Goal: Check status

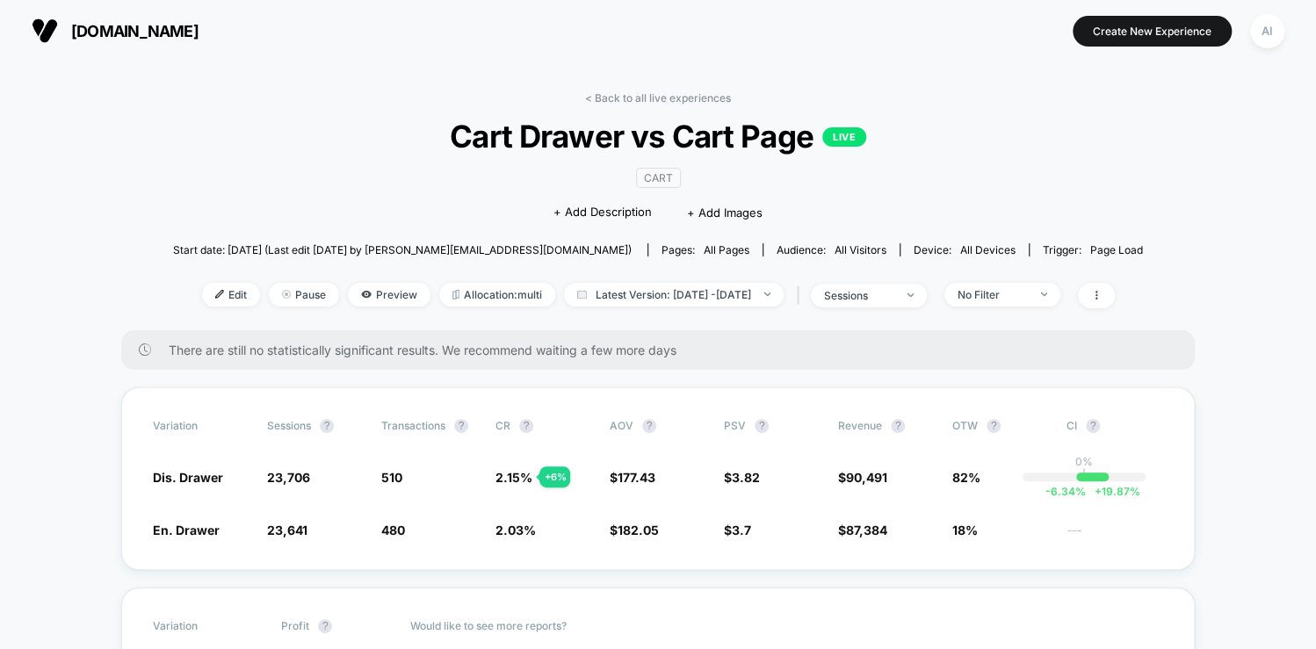
click at [762, 320] on div "< Back to all live experiences Cart Drawer vs Cart Page LIVE CART Click to edit…" at bounding box center [658, 210] width 970 height 239
click at [735, 290] on span "Latest Version: [DATE] - [DATE]" at bounding box center [674, 295] width 220 height 24
select select "*"
select select "****"
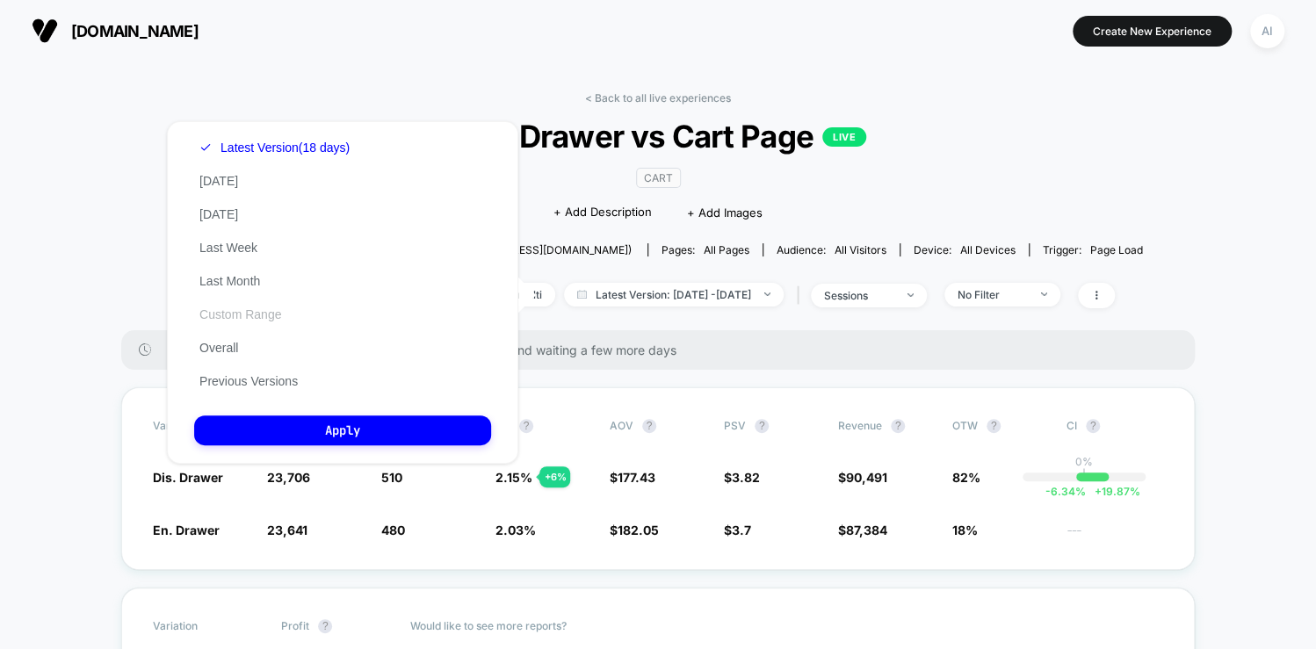
click at [250, 322] on button "Custom Range" at bounding box center [240, 315] width 92 height 16
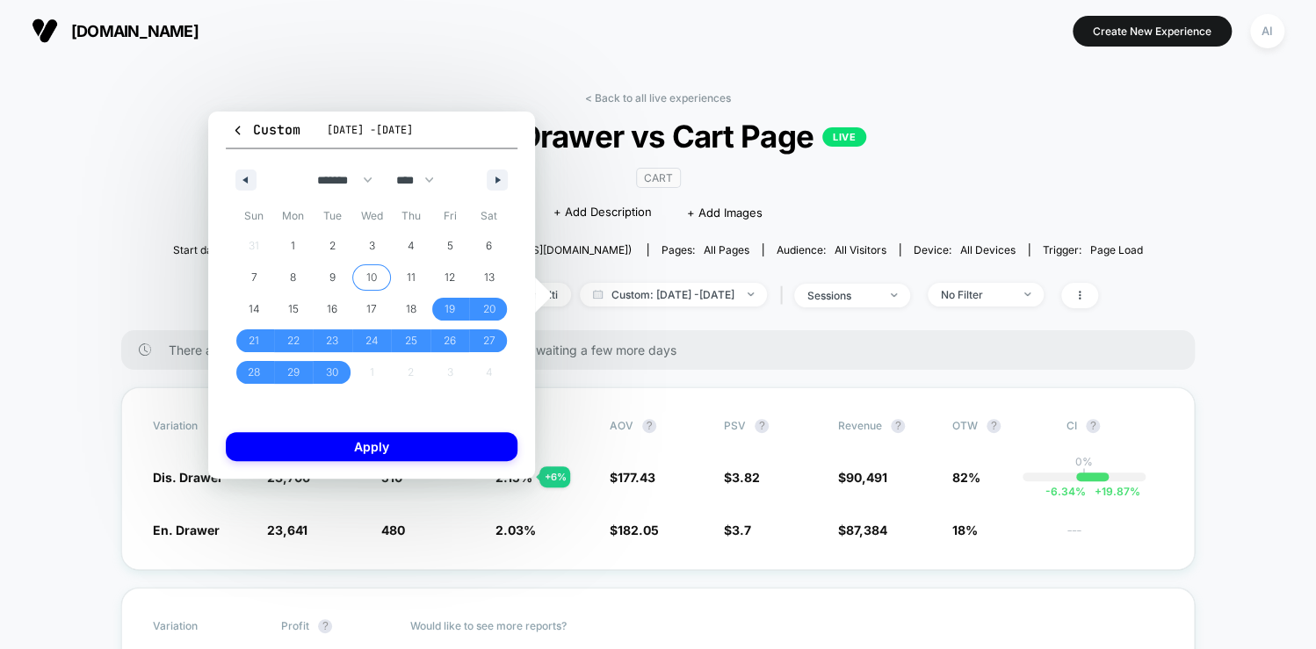
click at [378, 275] on span "10" at bounding box center [372, 277] width 40 height 23
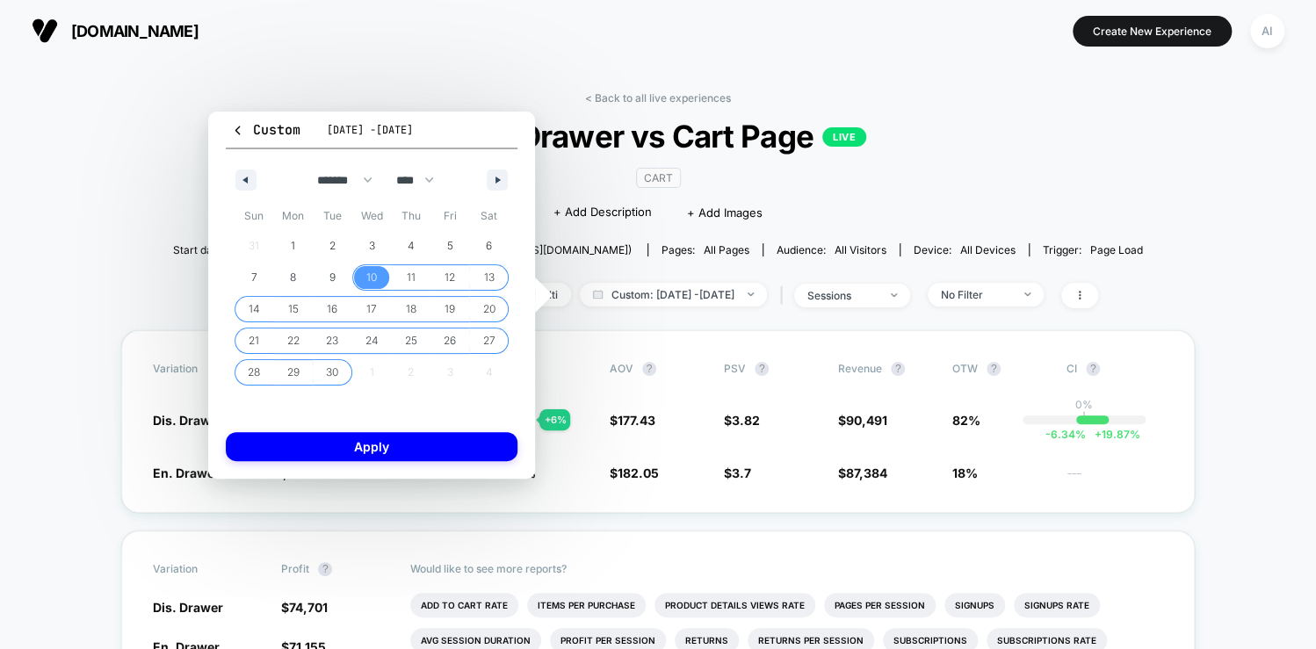
click at [334, 369] on span "30" at bounding box center [332, 373] width 12 height 32
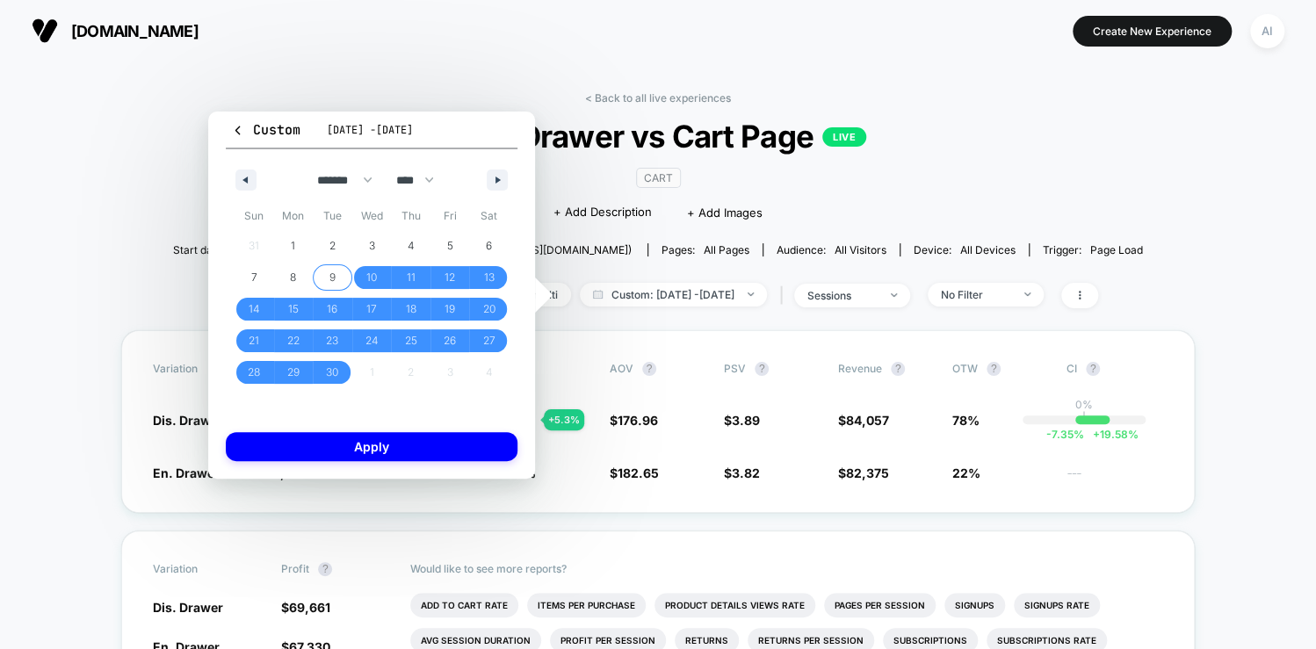
click at [333, 281] on span "9" at bounding box center [332, 278] width 6 height 32
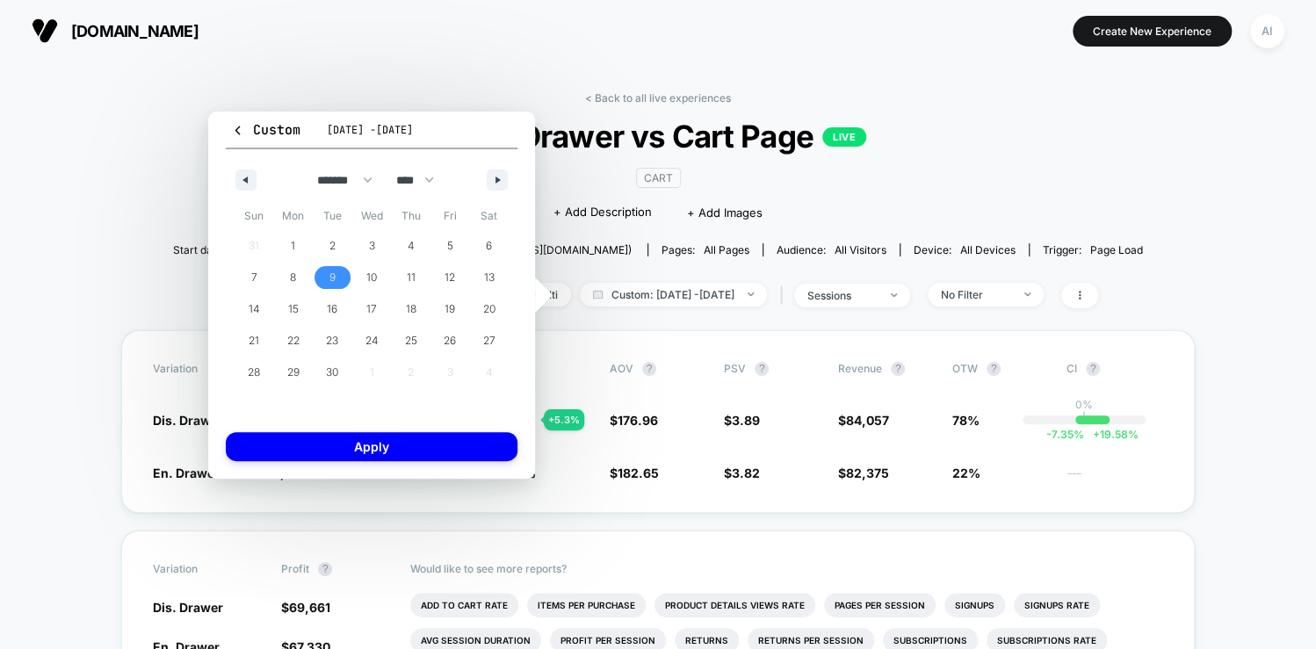
click at [333, 281] on span "9" at bounding box center [332, 278] width 6 height 32
click at [350, 467] on div "Custom [DATE] - [DATE] ******* ******** ***** ***** *** **** **** ****** ******…" at bounding box center [371, 295] width 327 height 367
click at [356, 439] on button "Apply" at bounding box center [372, 446] width 292 height 29
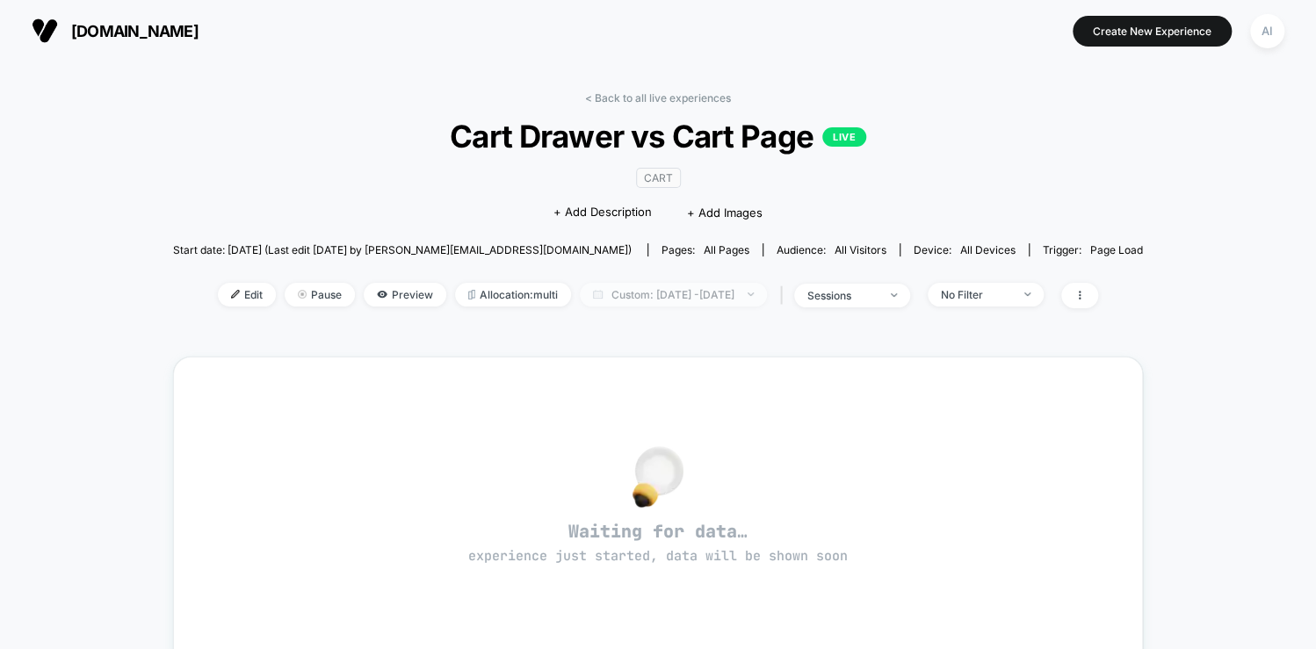
click at [663, 298] on span "Custom: [DATE] - [DATE]" at bounding box center [673, 295] width 187 height 24
select select "*"
select select "****"
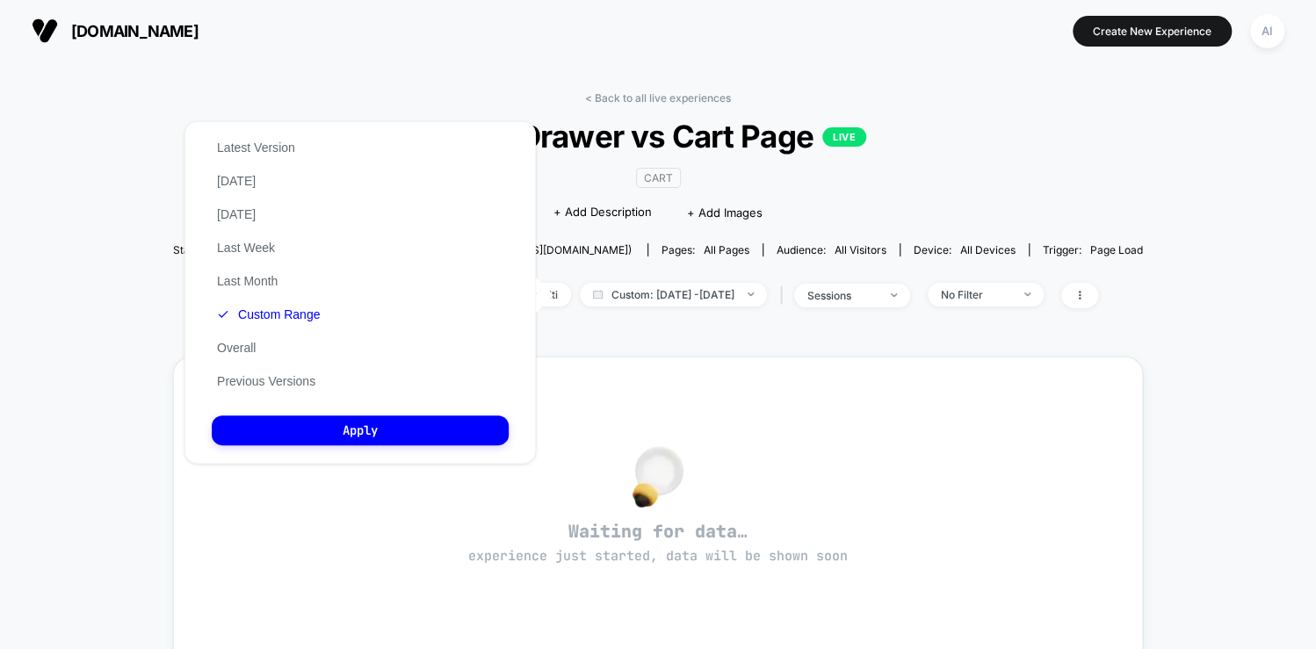
click at [270, 307] on div "Latest Version [DATE] [DATE] Last Week Last Month Custom Range Overall Previous…" at bounding box center [268, 264] width 113 height 267
click at [264, 317] on button "Custom Range" at bounding box center [268, 315] width 113 height 16
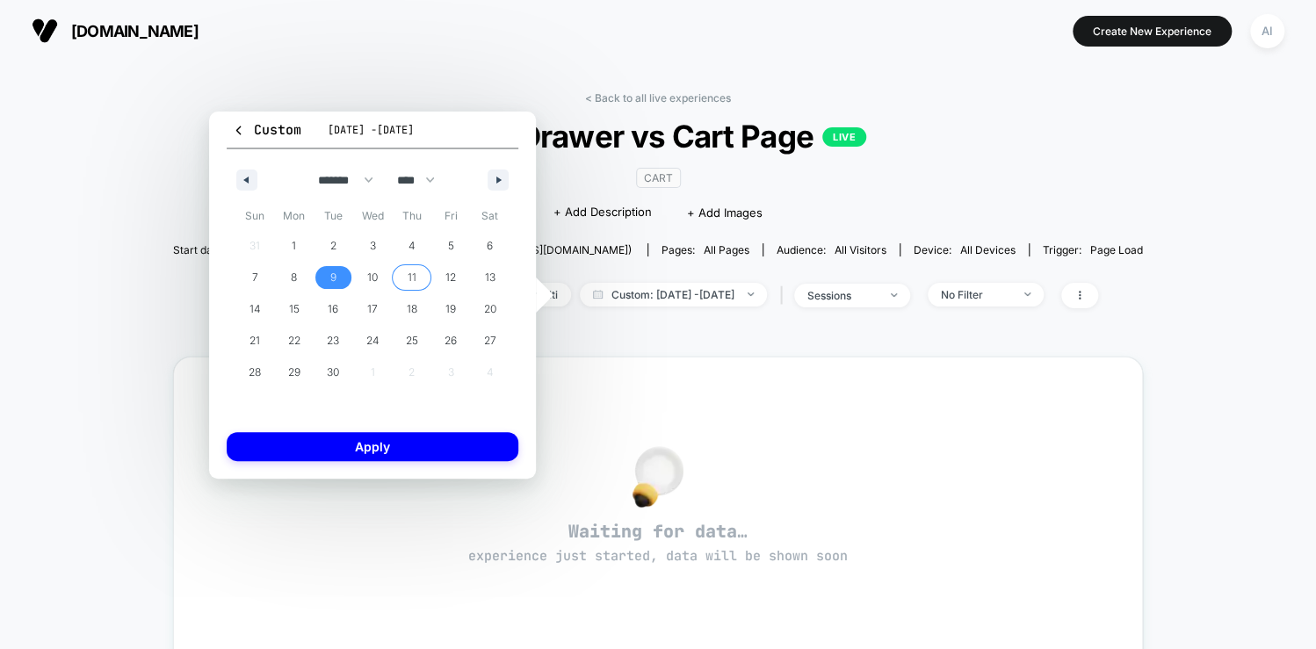
click at [393, 272] on span "11" at bounding box center [412, 277] width 40 height 23
click at [372, 278] on span "10" at bounding box center [372, 278] width 11 height 32
click at [383, 429] on div "Custom [DATE] - [DATE] ******* ******** ***** ***** *** **** **** ****** ******…" at bounding box center [372, 295] width 327 height 367
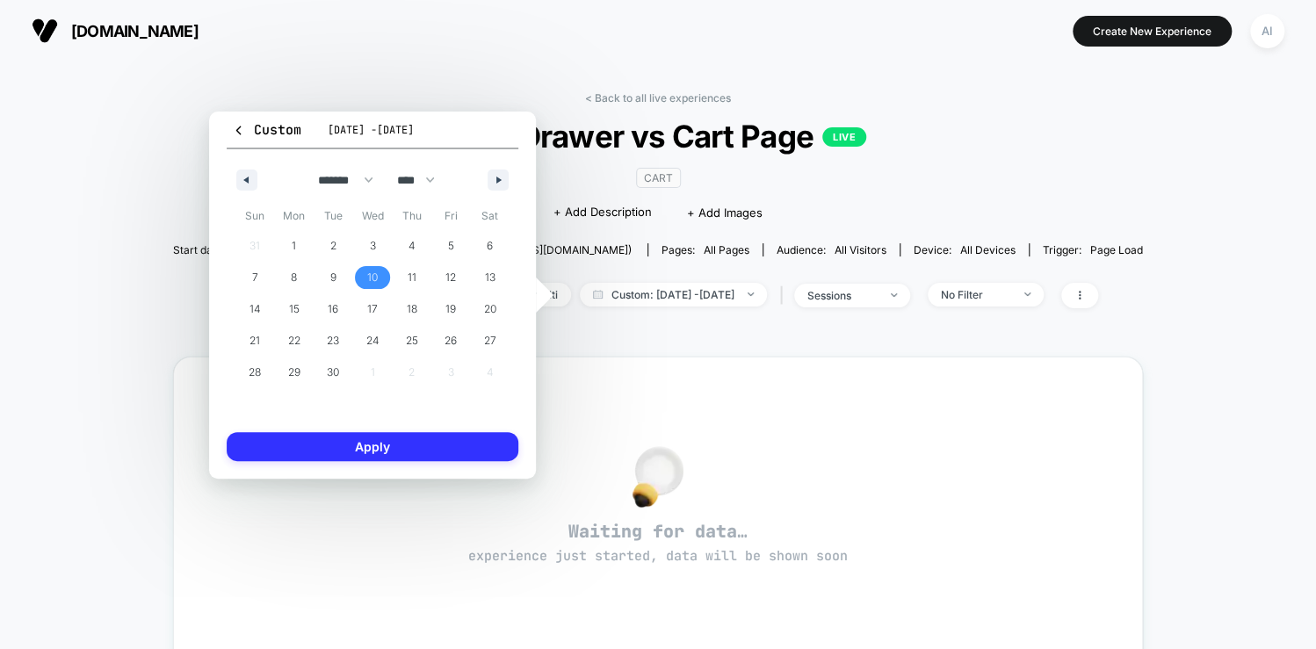
click at [378, 442] on button "Apply" at bounding box center [373, 446] width 292 height 29
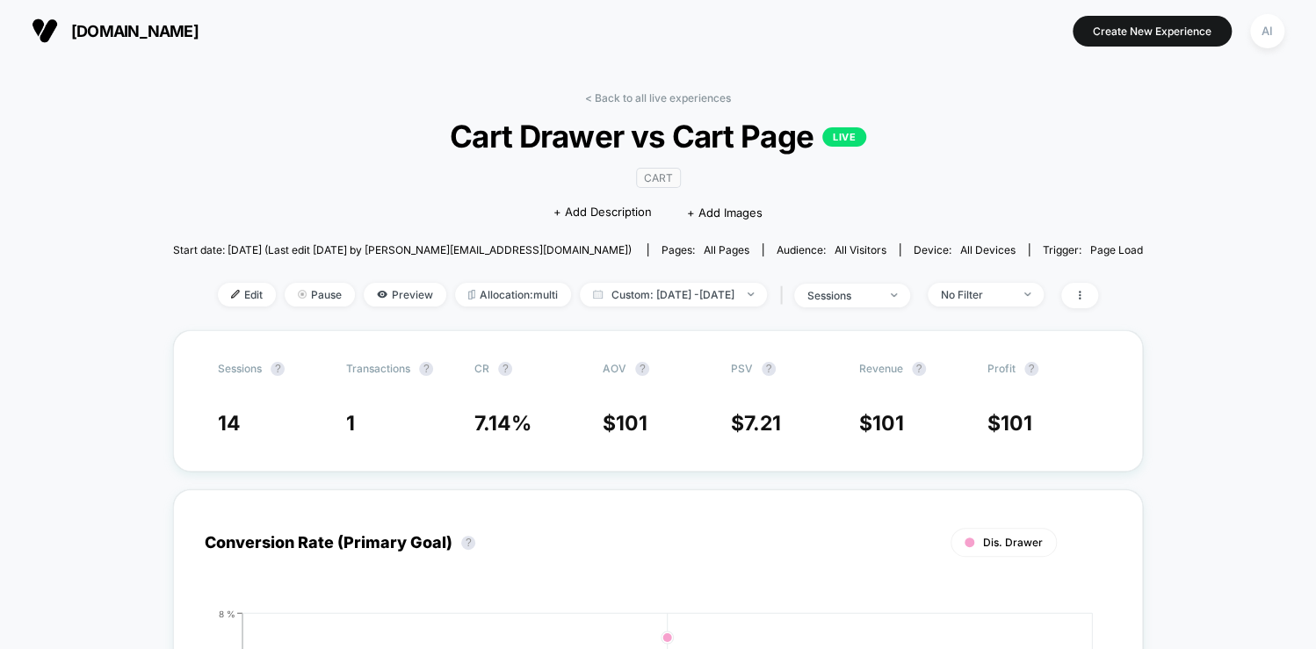
click at [638, 307] on div "Edit Pause Preview Allocation: multi Custom: [DATE] - [DATE] | sessions No Filt…" at bounding box center [658, 295] width 970 height 25
click at [640, 302] on span "Custom: [DATE] - [DATE]" at bounding box center [673, 295] width 187 height 24
select select "*"
select select "****"
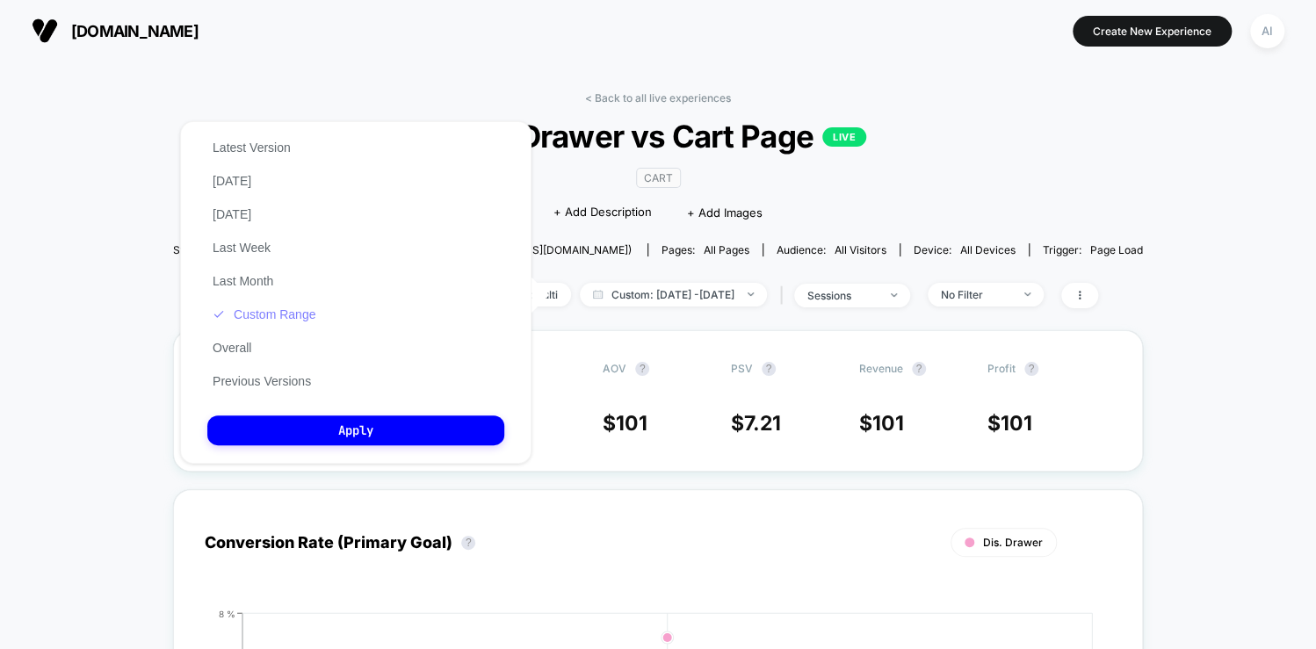
click at [309, 317] on button "Custom Range" at bounding box center [263, 315] width 113 height 16
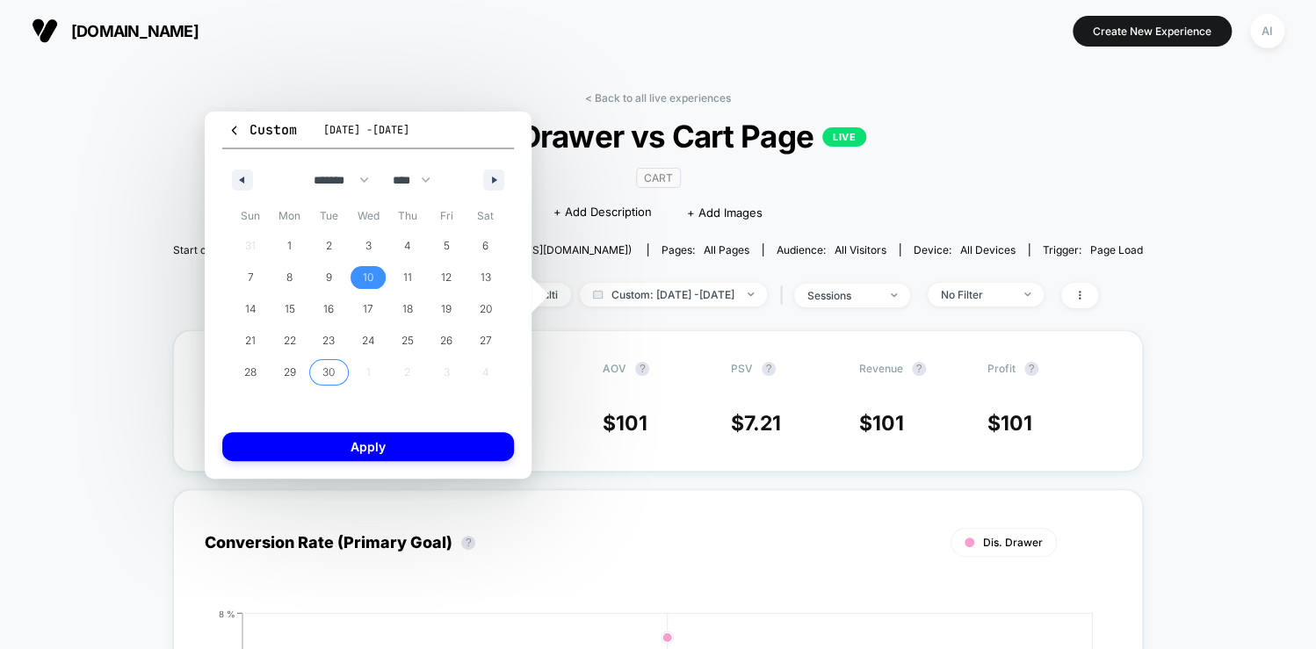
click at [334, 367] on span "30" at bounding box center [328, 373] width 12 height 32
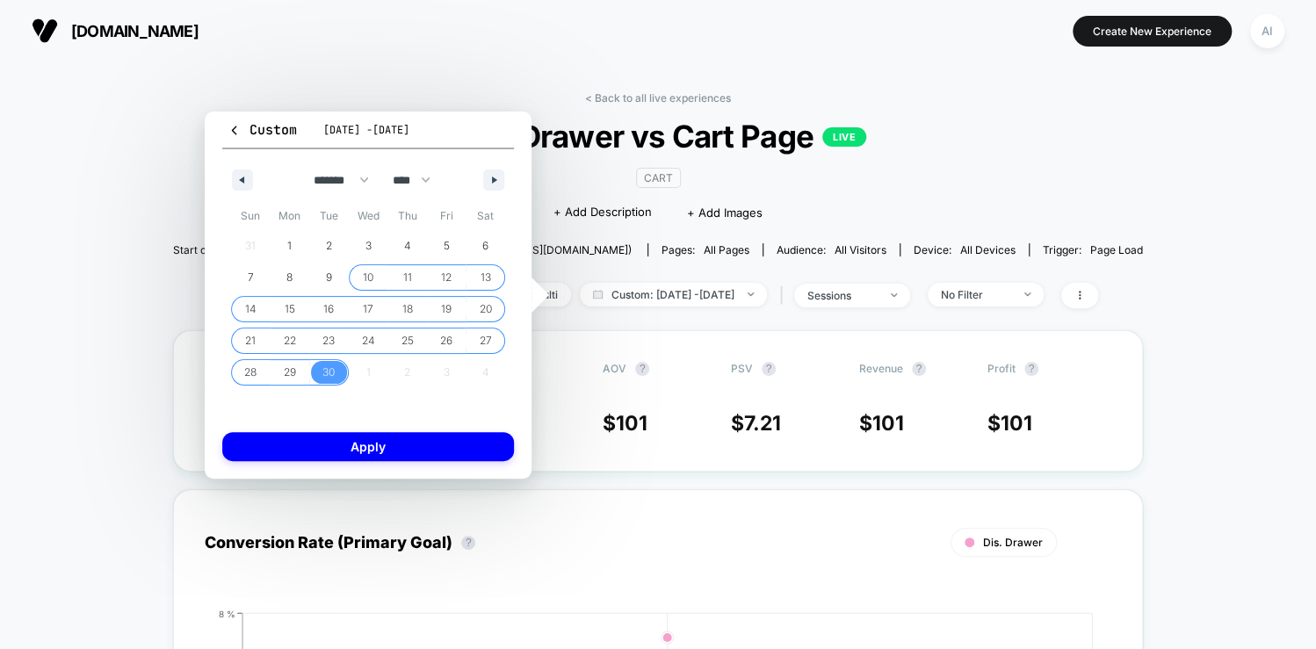
click at [365, 284] on span "10" at bounding box center [368, 278] width 11 height 32
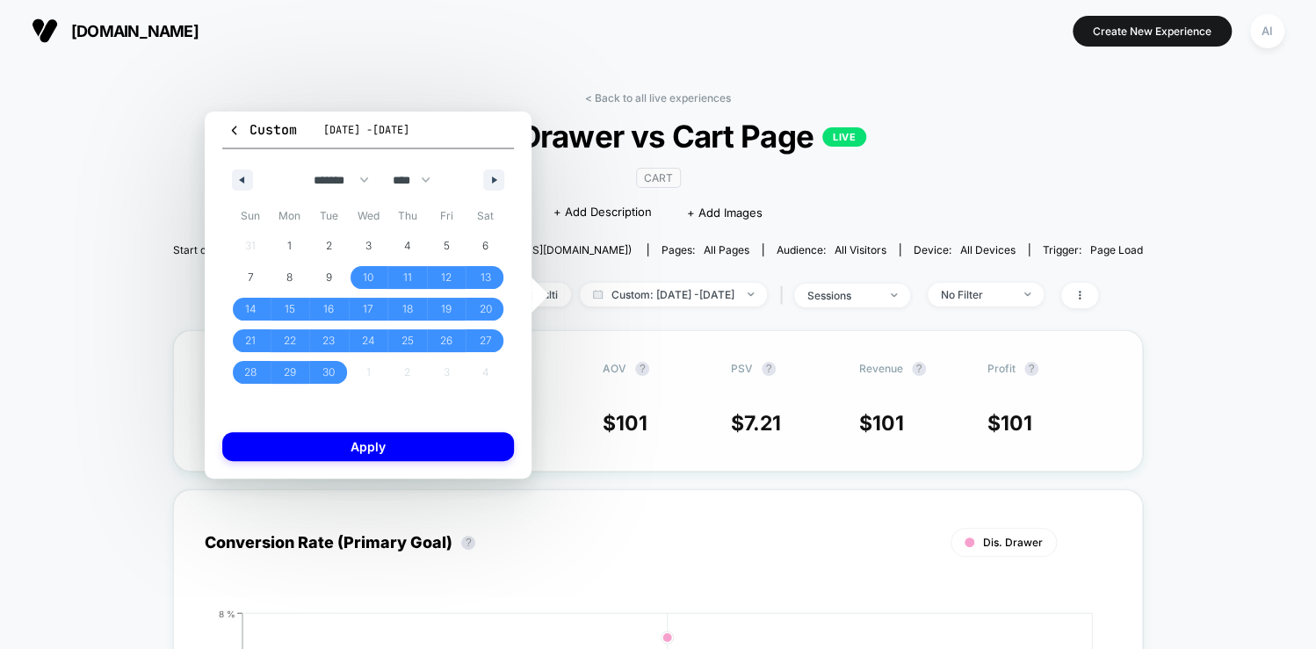
click at [364, 444] on button "Apply" at bounding box center [368, 446] width 292 height 29
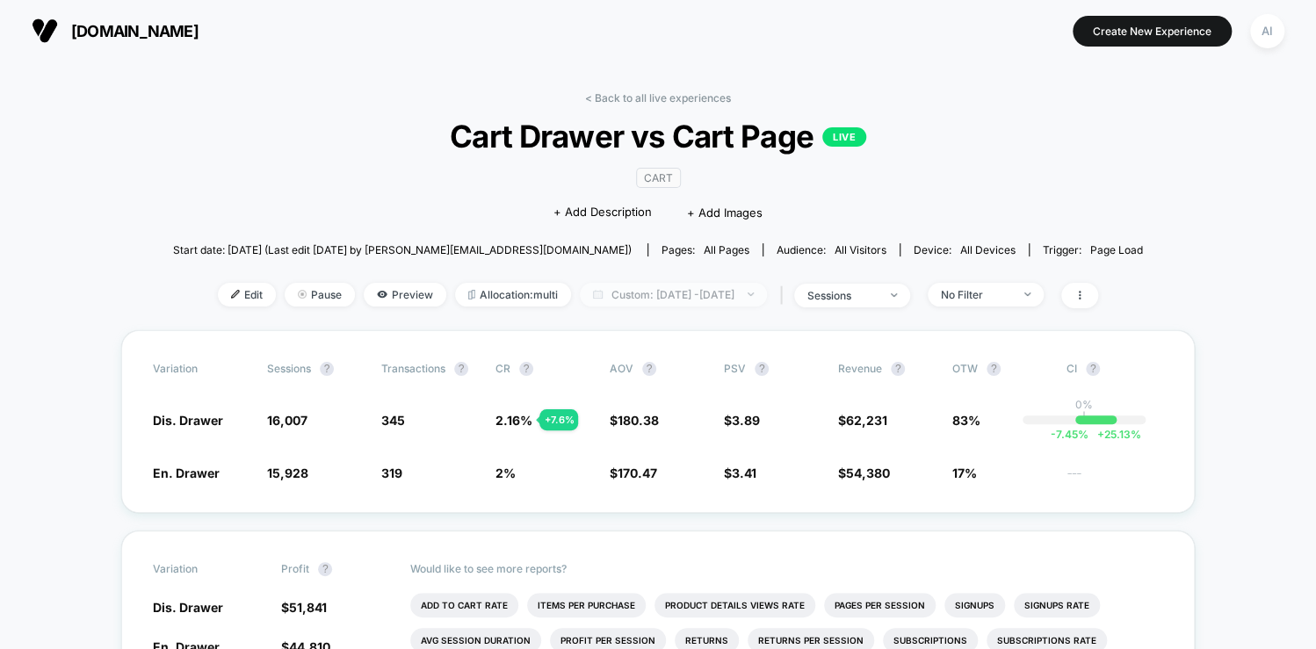
click at [724, 295] on span "Custom: [DATE] - [DATE]" at bounding box center [673, 295] width 187 height 24
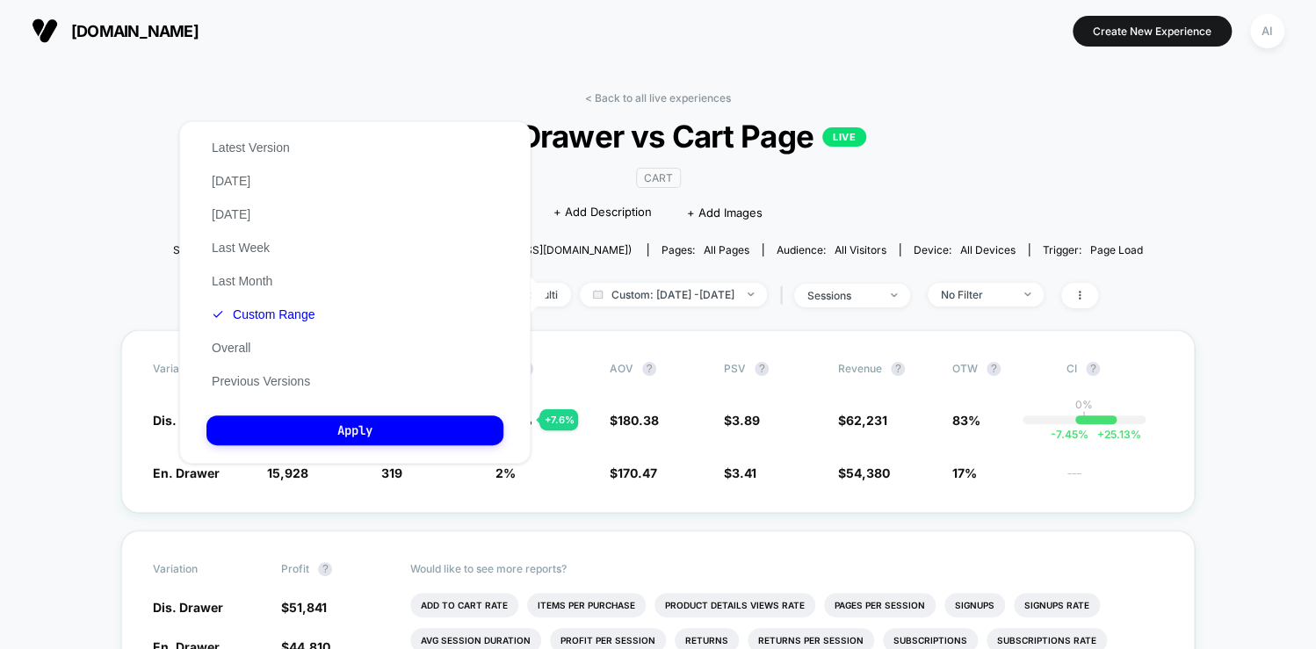
click at [253, 322] on button "Custom Range" at bounding box center [262, 315] width 113 height 16
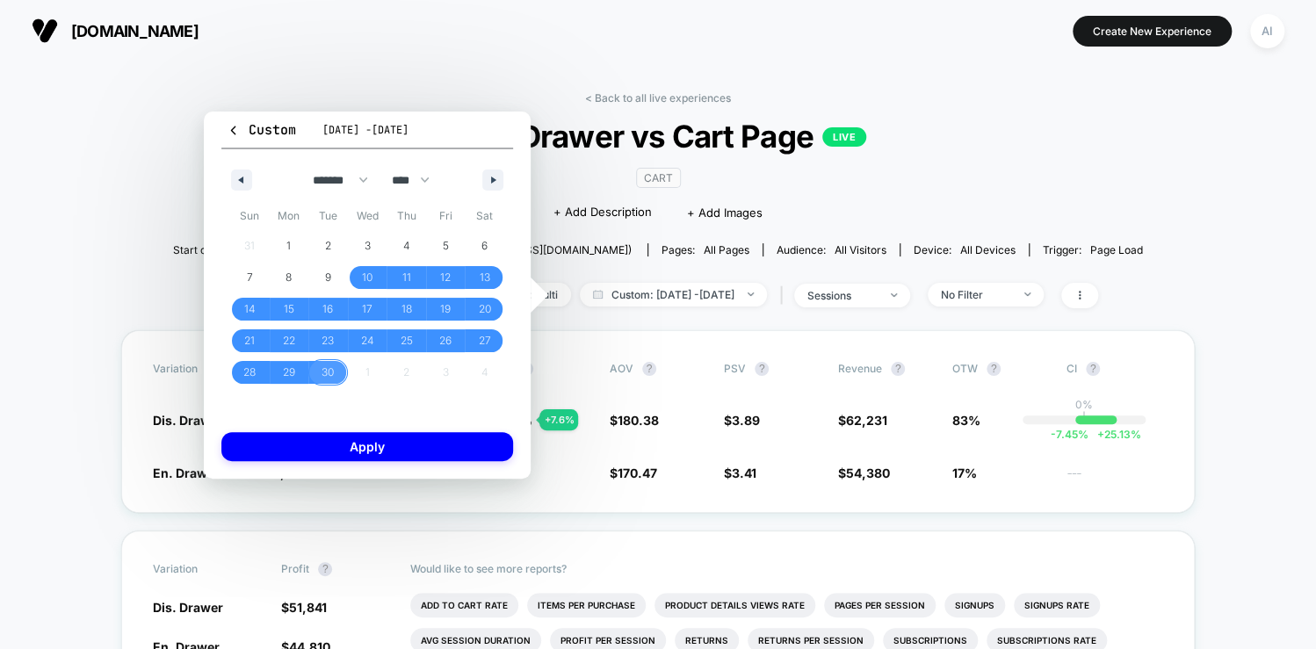
click at [364, 376] on div "31 1 2 3 4 5 6 7 8 9 10 11 12 13 14 15 16 17 18 19 20 21 22 23 24 25 26 27 28 2…" at bounding box center [367, 309] width 274 height 158
click at [485, 184] on button "button" at bounding box center [492, 180] width 21 height 21
select select "*"
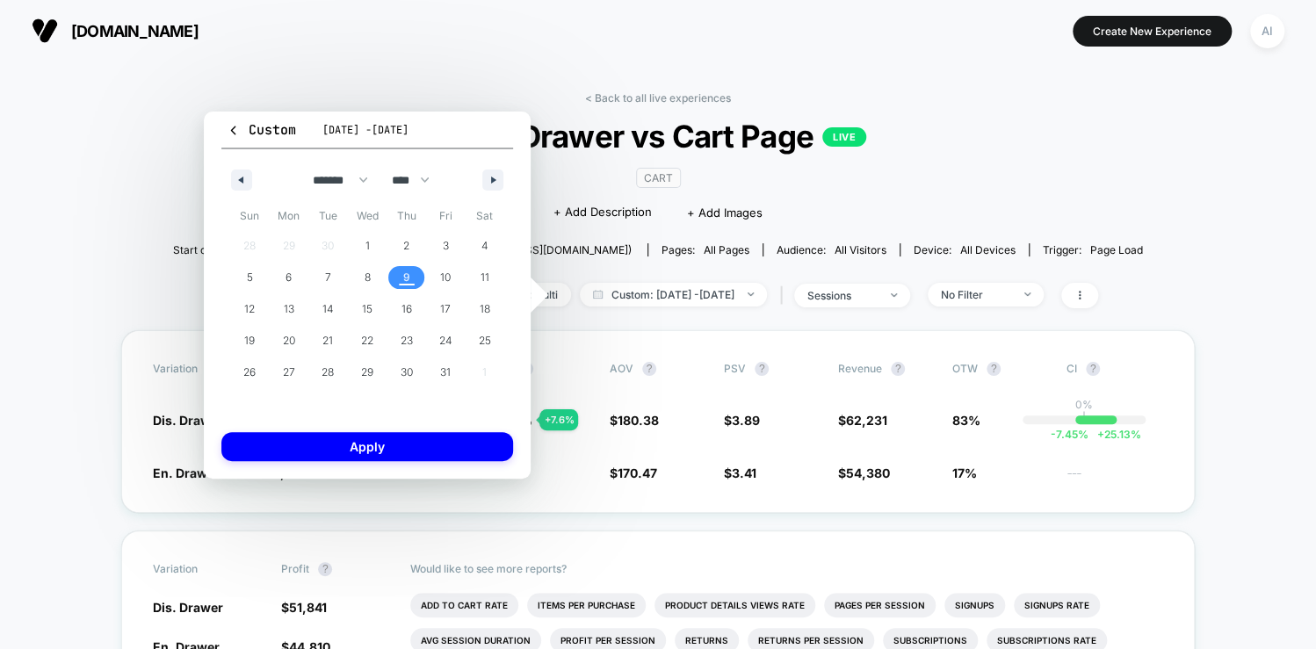
click at [397, 281] on span "9" at bounding box center [407, 277] width 40 height 23
click at [358, 246] on span "1" at bounding box center [368, 246] width 40 height 23
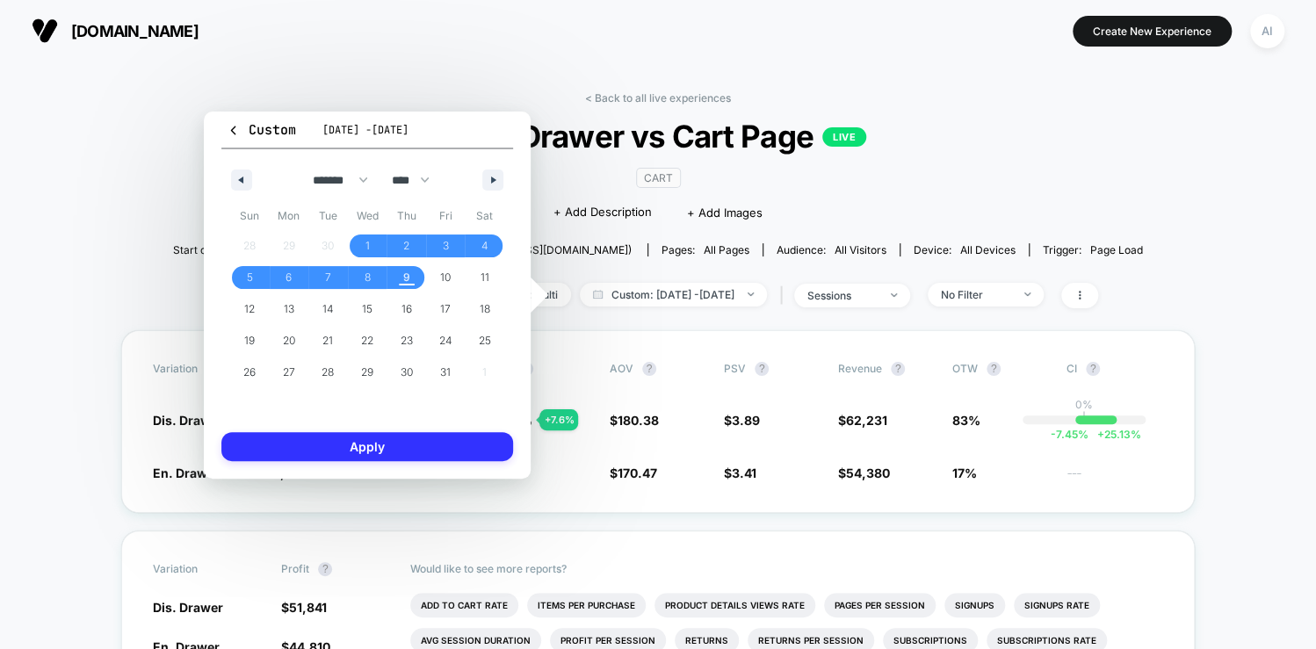
click at [419, 439] on button "Apply" at bounding box center [367, 446] width 292 height 29
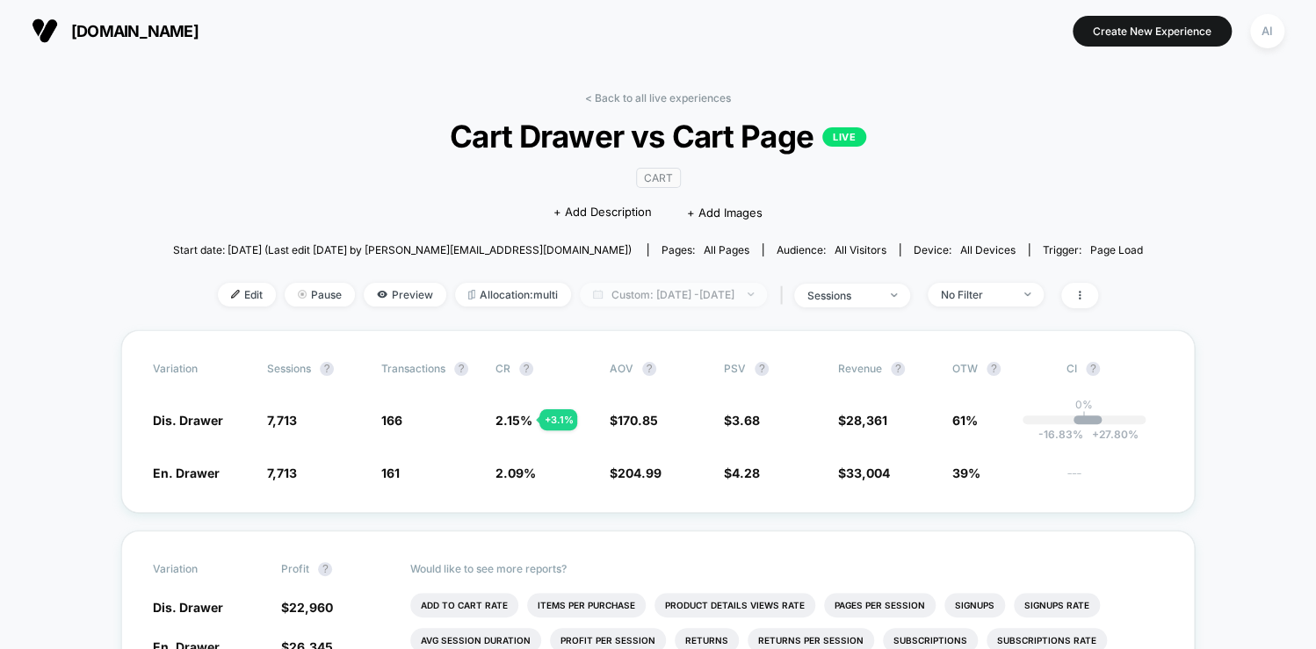
click at [673, 294] on span "Custom: [DATE] - [DATE]" at bounding box center [673, 295] width 187 height 24
select select "*"
select select "****"
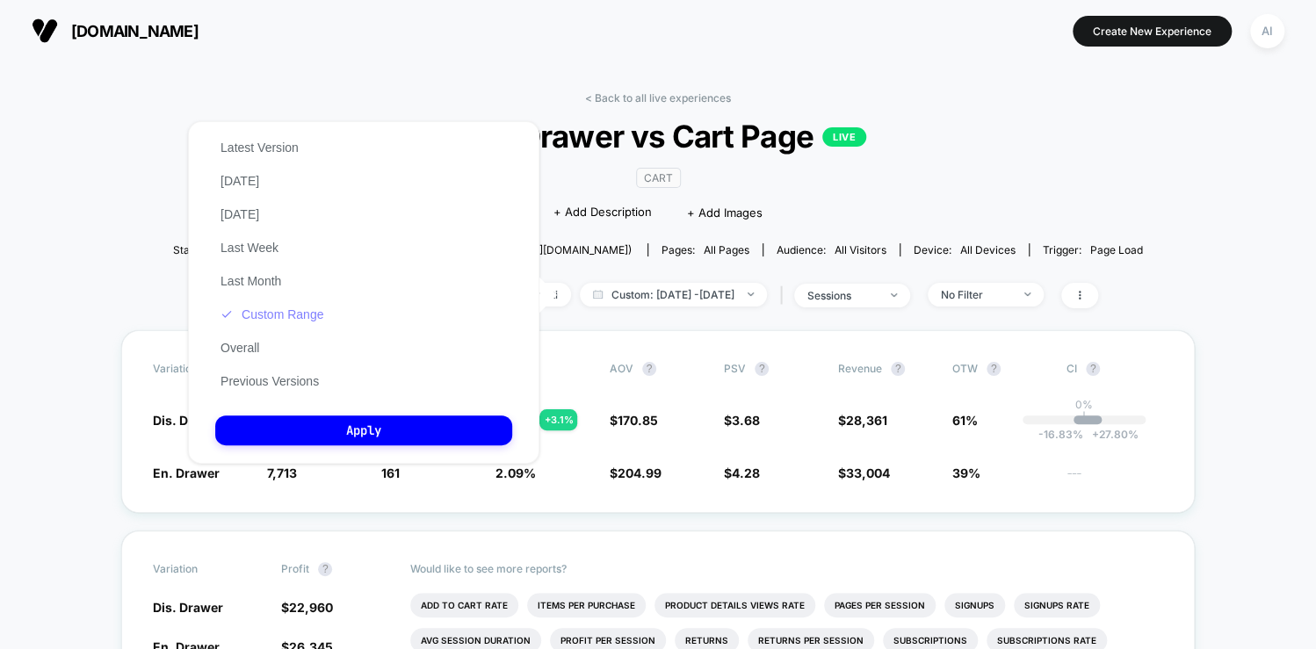
click at [268, 315] on button "Custom Range" at bounding box center [271, 315] width 113 height 16
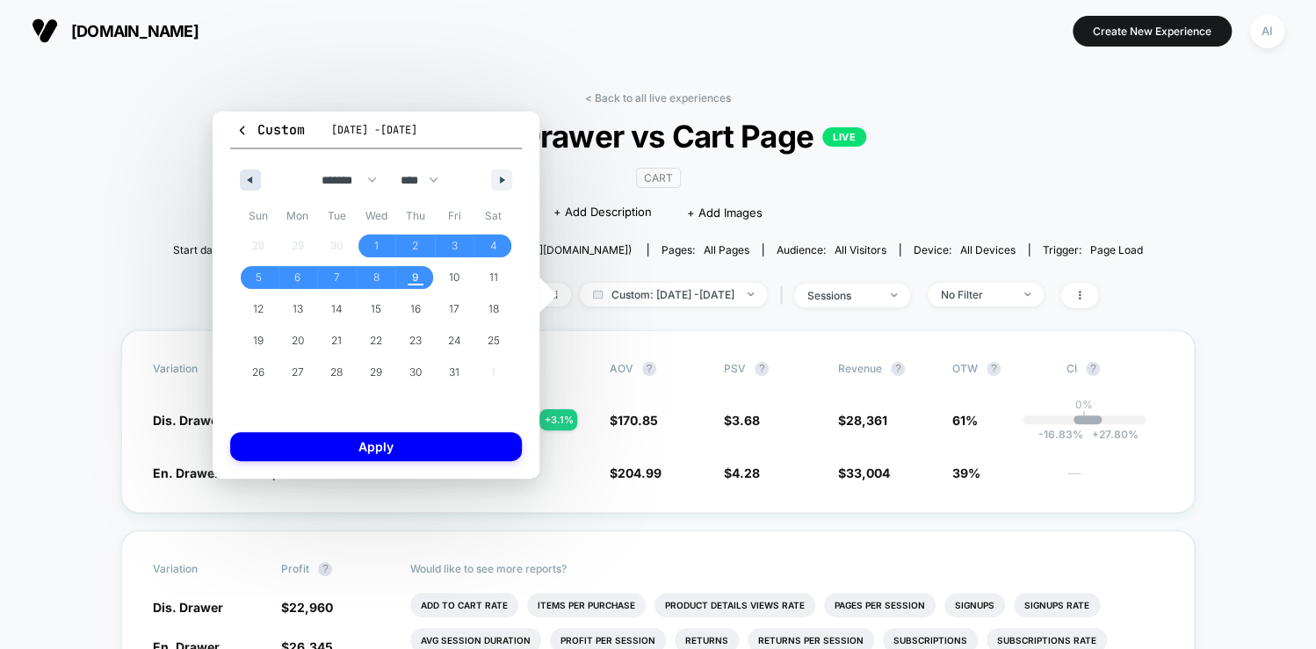
click at [255, 179] on button "button" at bounding box center [250, 180] width 21 height 21
select select "*"
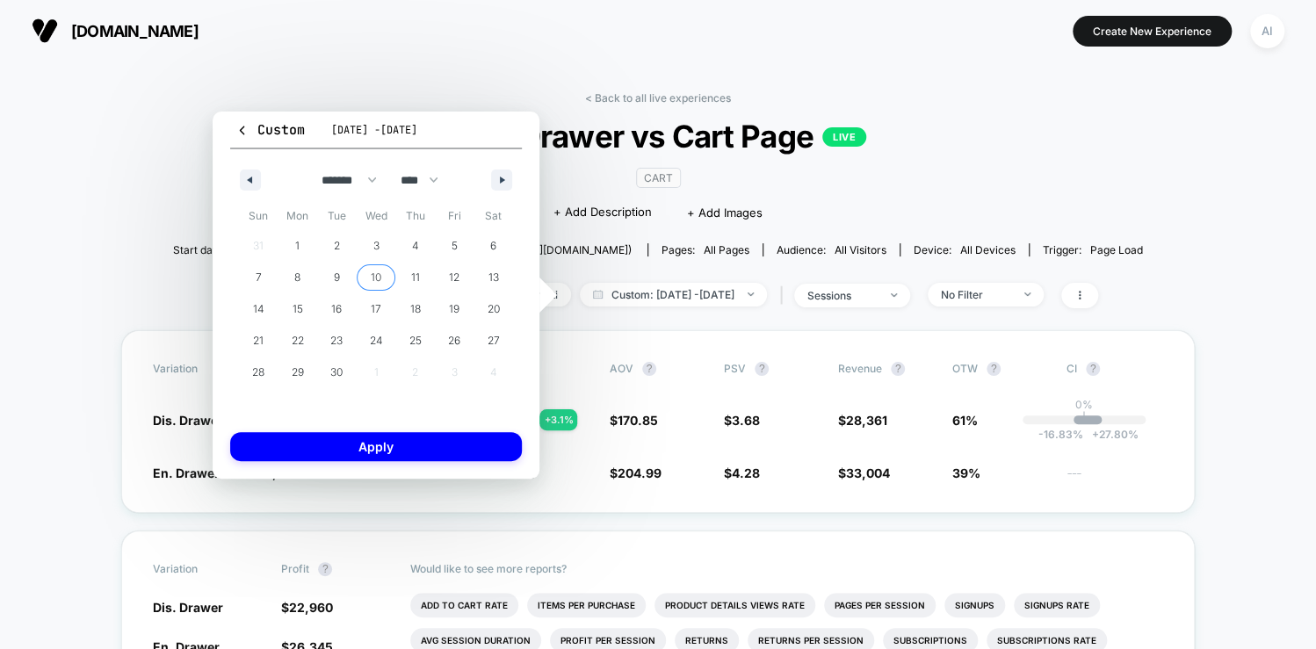
click at [368, 272] on span "10" at bounding box center [377, 277] width 40 height 23
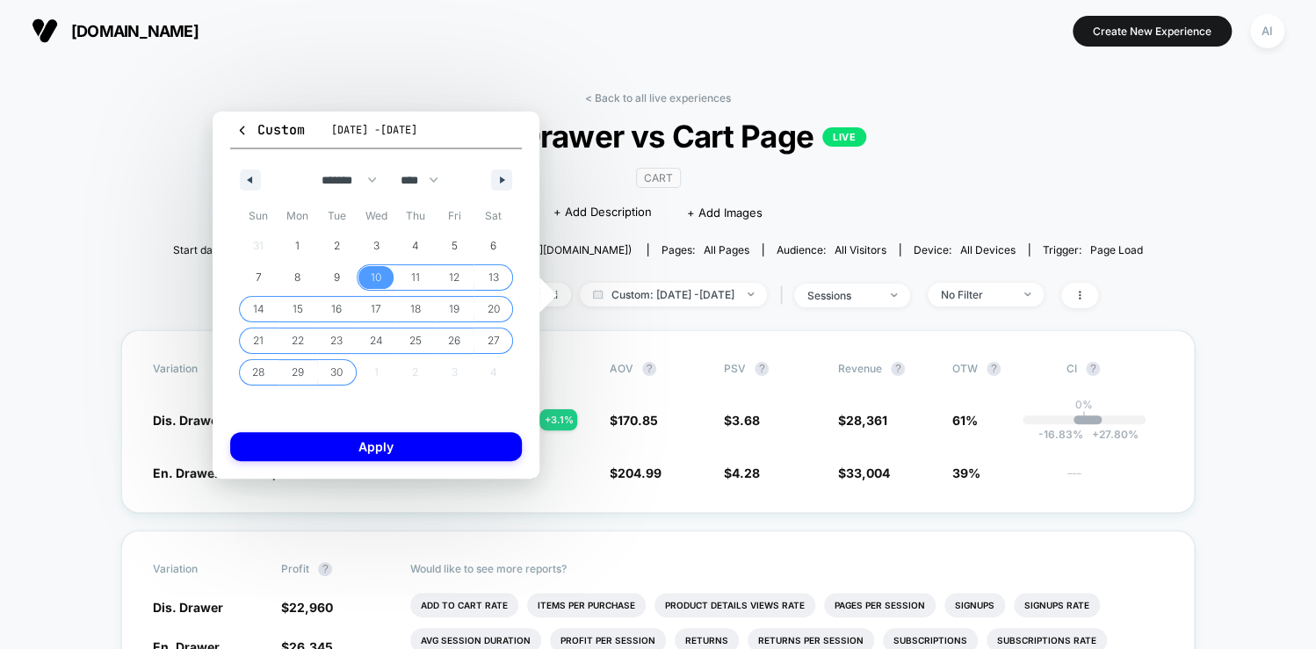
click at [334, 379] on span "30" at bounding box center [336, 373] width 12 height 32
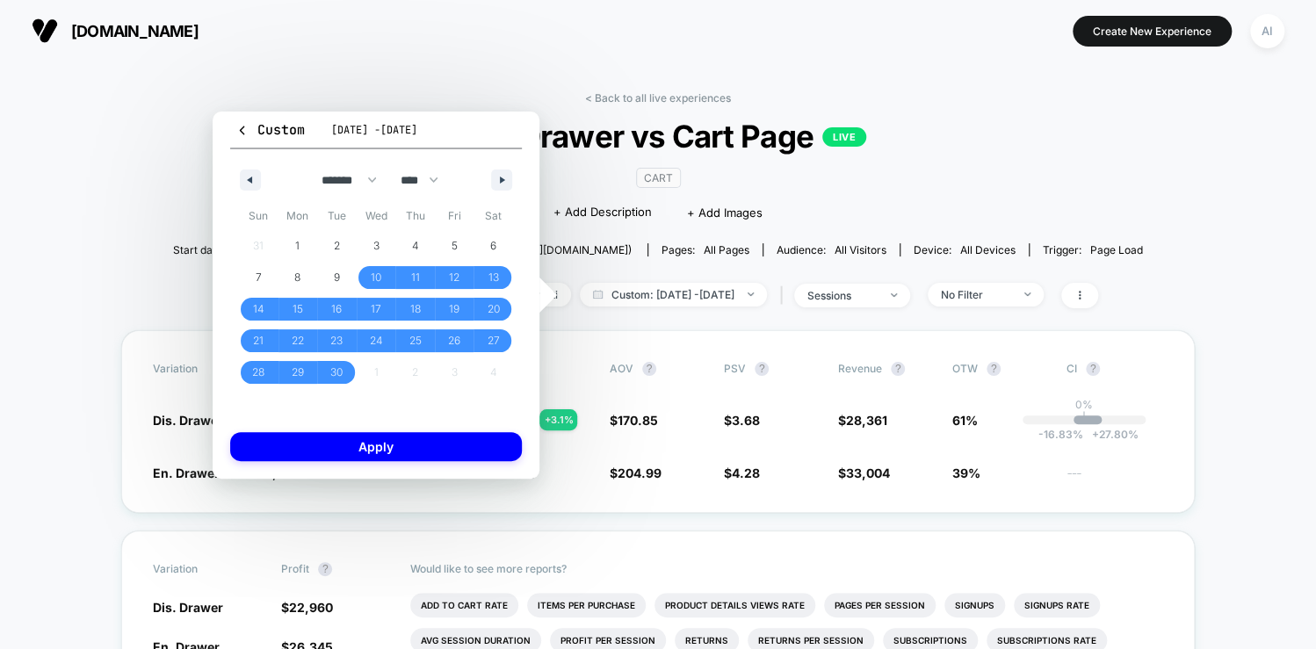
click at [369, 465] on div "Custom [DATE] - [DATE] ******* ******** ***** ***** *** **** **** ****** ******…" at bounding box center [376, 295] width 327 height 367
click at [372, 450] on button "Apply" at bounding box center [376, 446] width 292 height 29
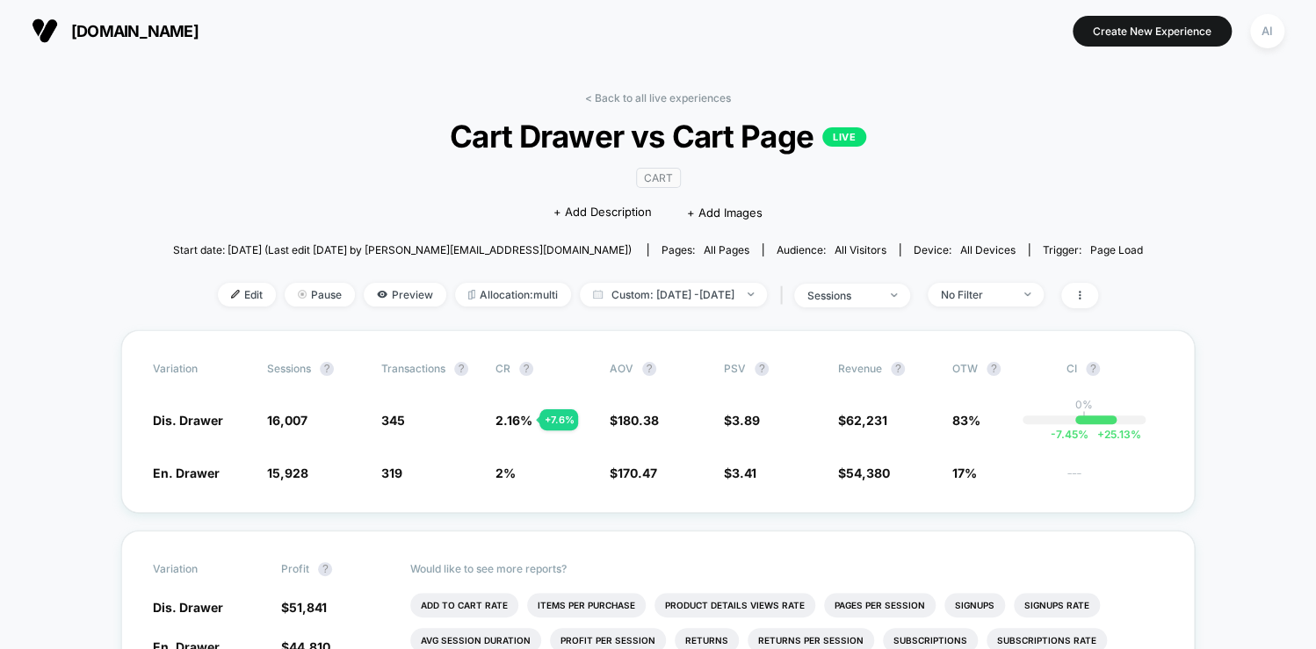
click at [739, 323] on div "< Back to all live experiences Cart Drawer vs Cart Page LIVE CART Click to edit…" at bounding box center [658, 210] width 970 height 239
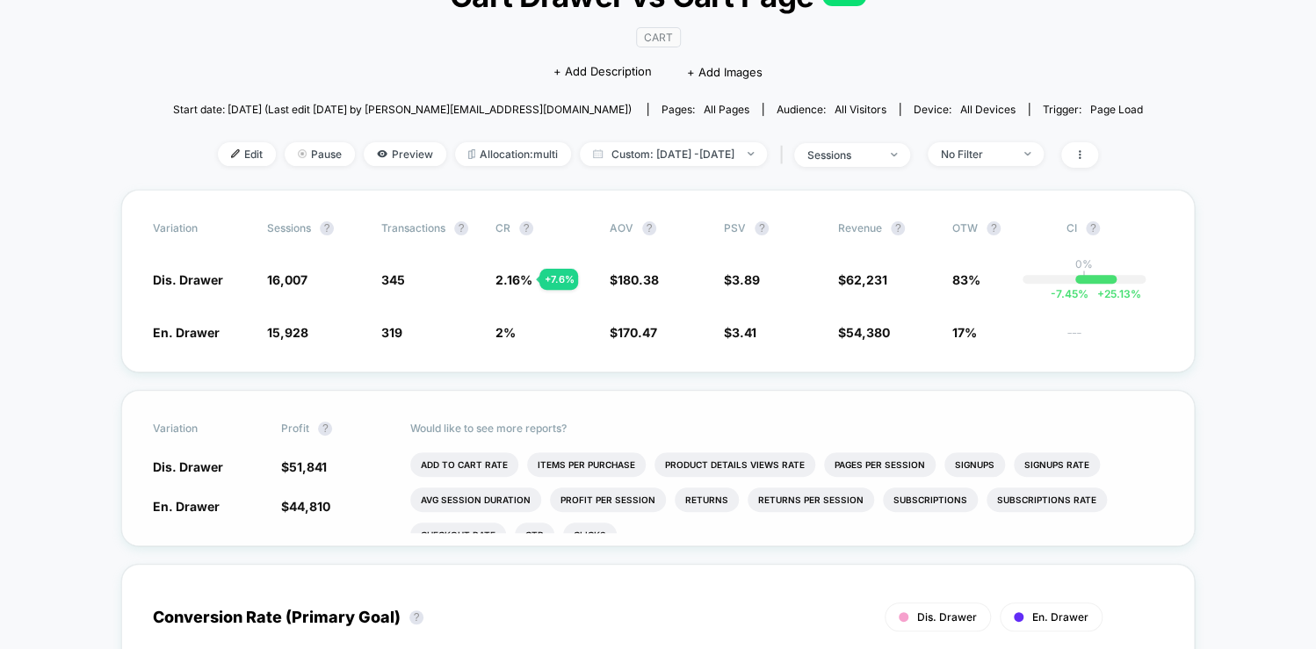
scroll to position [70, 0]
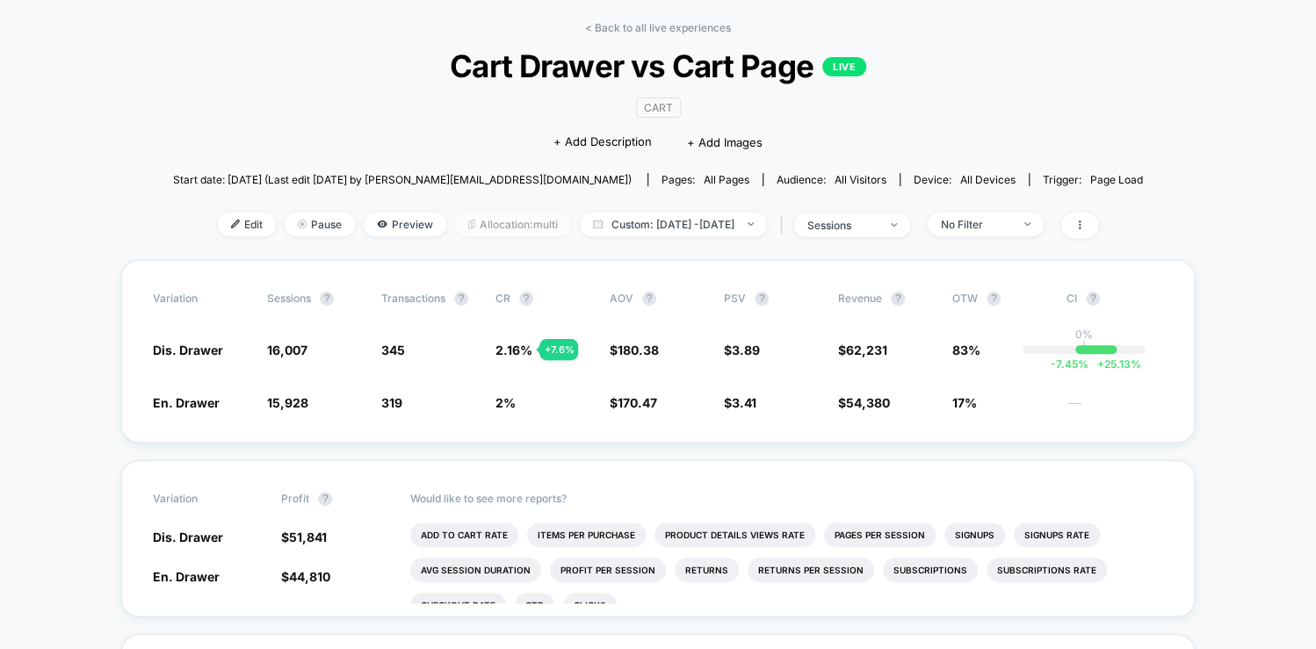
click at [481, 228] on span "Allocation: multi" at bounding box center [513, 225] width 116 height 24
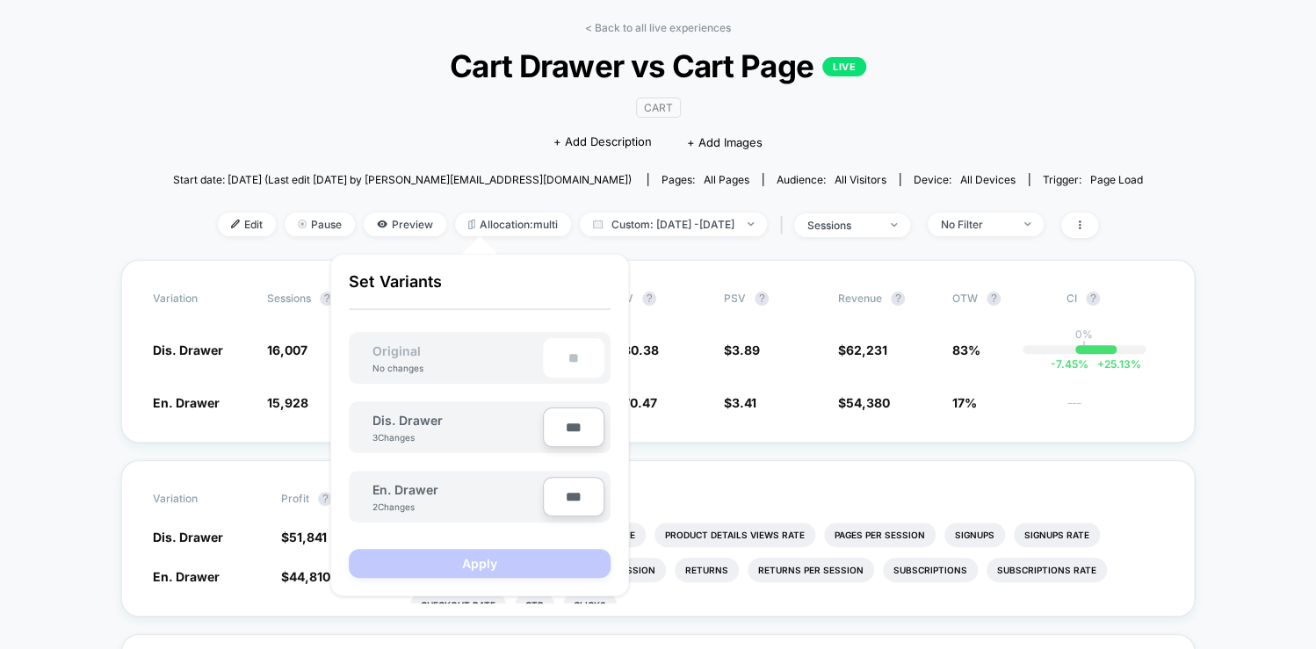
click at [481, 199] on div "< Back to all live experiences Cart Drawer vs Cart Page LIVE CART Click to edit…" at bounding box center [658, 140] width 970 height 239
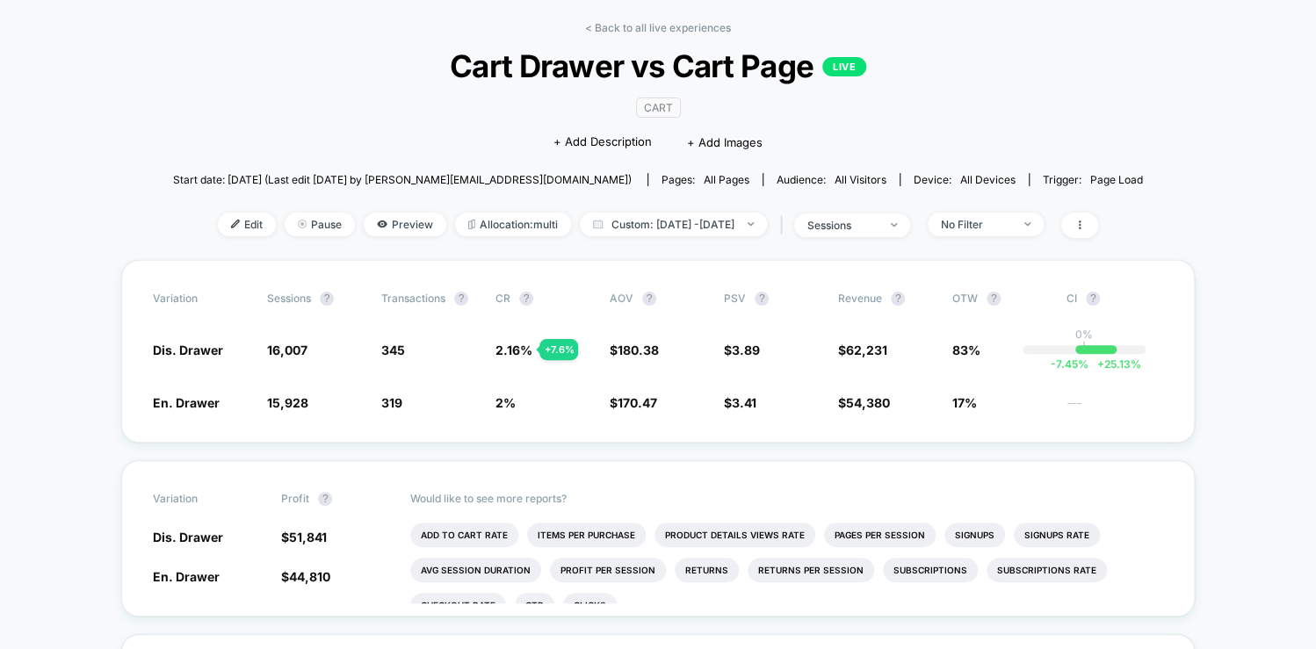
click at [493, 204] on div "< Back to all live experiences Cart Drawer vs Cart Page LIVE CART Click to edit…" at bounding box center [658, 140] width 970 height 239
click at [634, 351] on span "180.38" at bounding box center [638, 350] width 41 height 15
drag, startPoint x: 634, startPoint y: 351, endPoint x: 611, endPoint y: 375, distance: 32.9
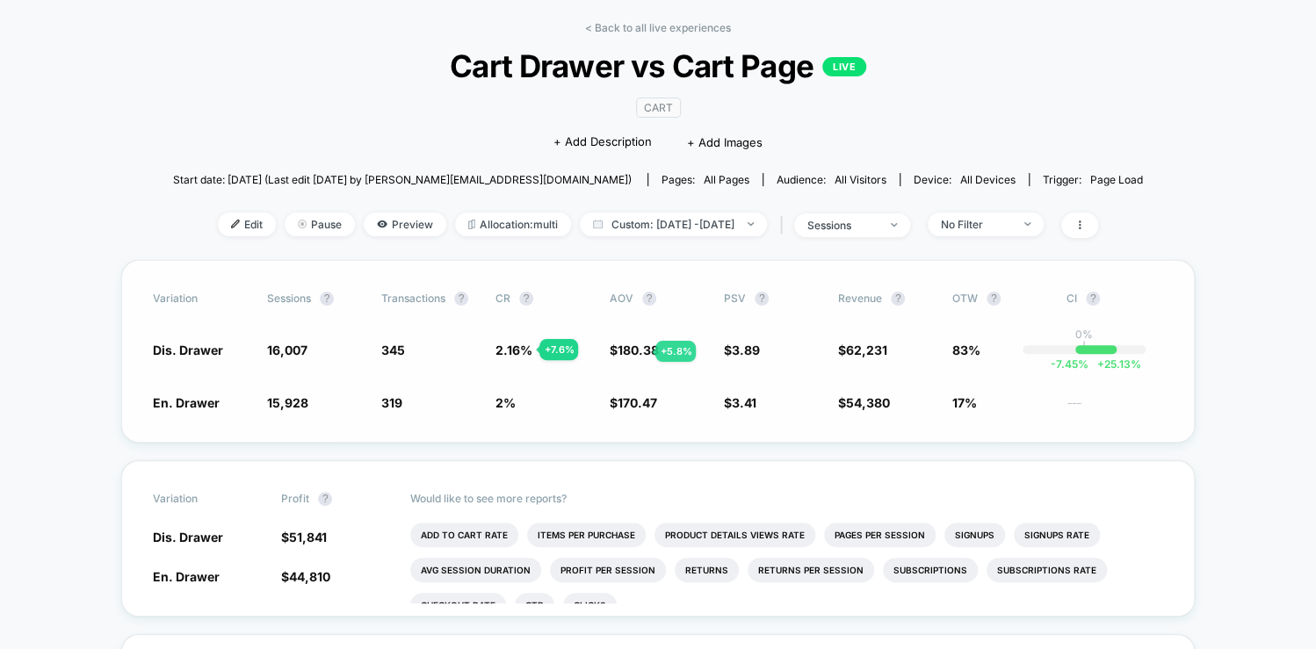
click at [611, 375] on div "Variation Sessions ? Transactions ? CR ? AOV ? PSV ? Revenue ? OTW ? CI ? Dis. …" at bounding box center [657, 351] width 1073 height 183
drag, startPoint x: 612, startPoint y: 351, endPoint x: 668, endPoint y: 347, distance: 56.4
click at [668, 347] on span "$ 180.38 + 5.8 %" at bounding box center [658, 350] width 97 height 18
drag, startPoint x: 668, startPoint y: 347, endPoint x: 658, endPoint y: 381, distance: 35.8
click at [658, 381] on div "Variation Sessions ? Transactions ? CR ? AOV ? PSV ? Revenue ? OTW ? CI ? Dis. …" at bounding box center [657, 351] width 1073 height 183
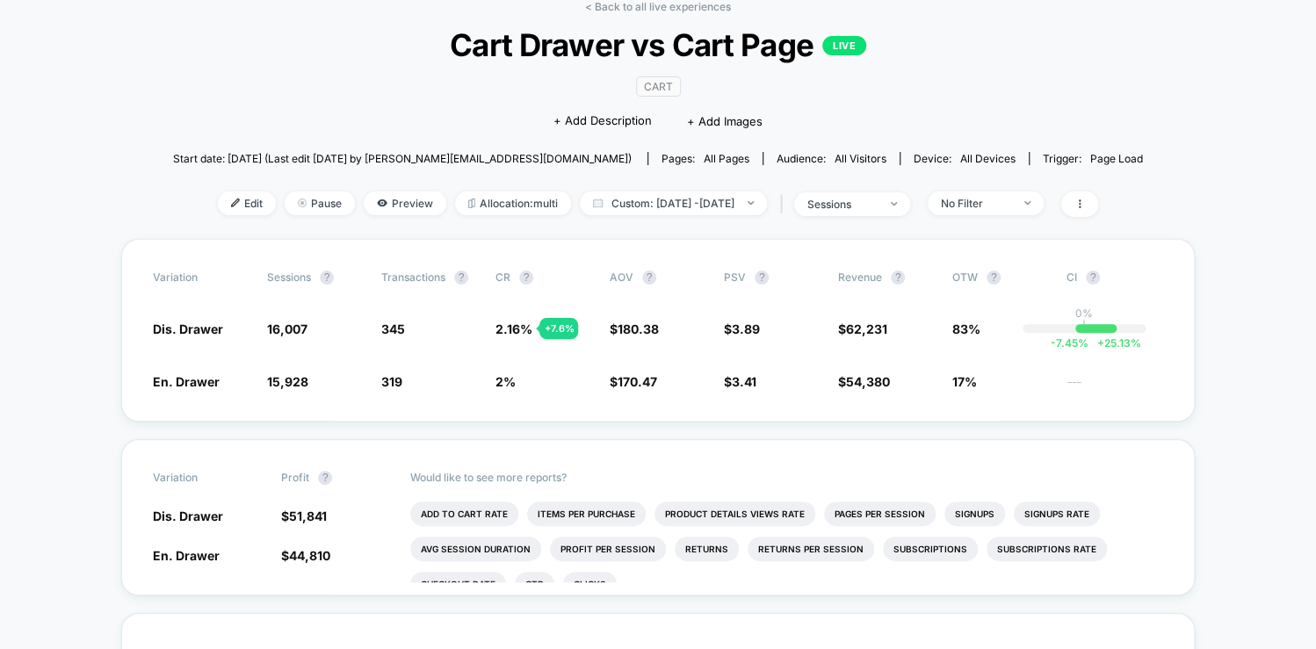
scroll to position [94, 0]
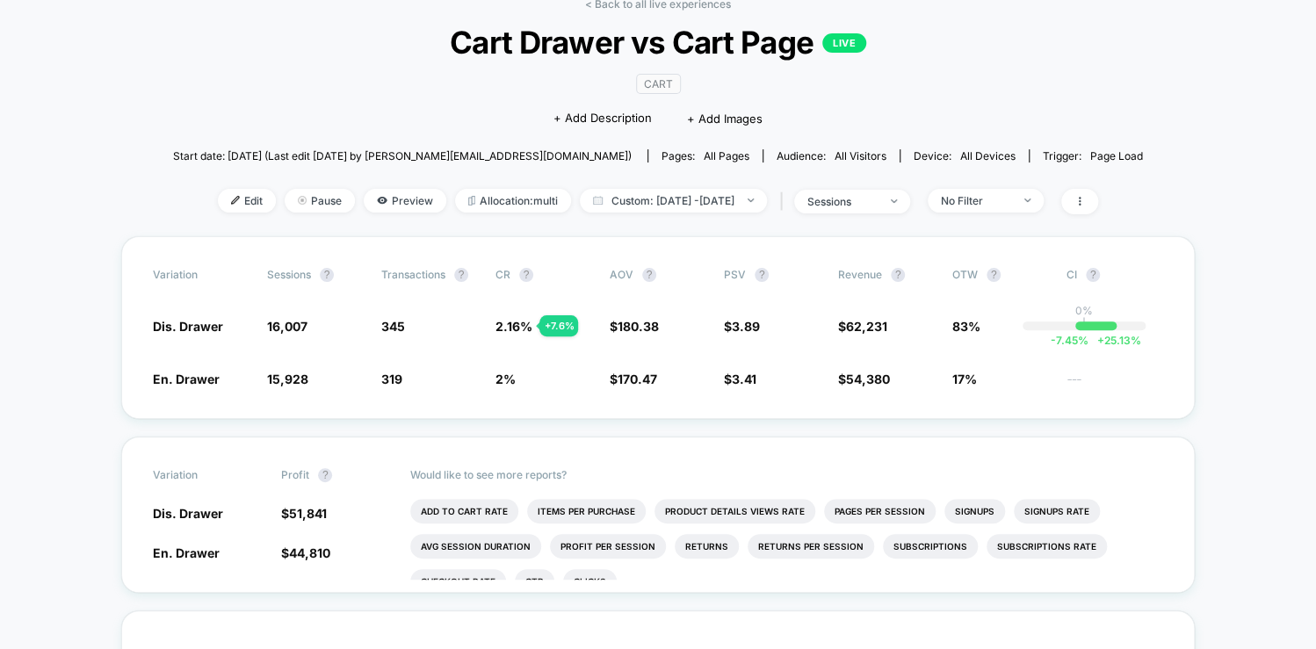
drag, startPoint x: 60, startPoint y: 515, endPoint x: 61, endPoint y: 506, distance: 9.0
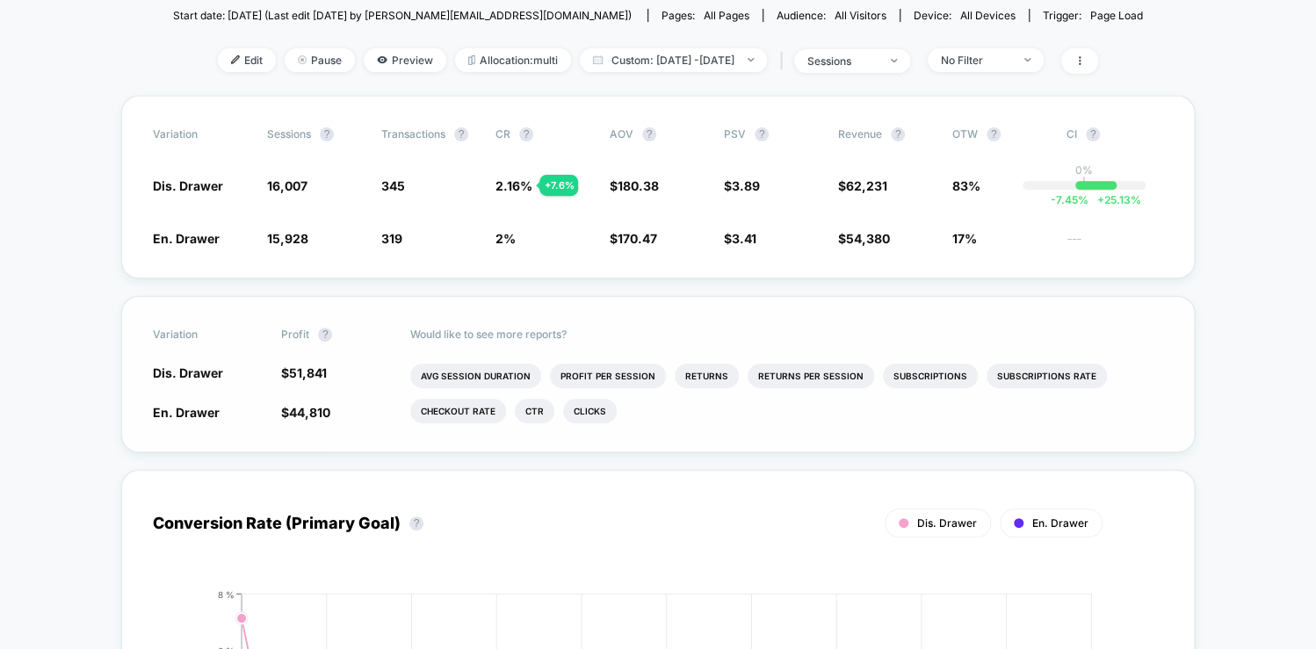
scroll to position [33, 0]
click at [471, 405] on li "Checkout Rate" at bounding box center [458, 409] width 96 height 25
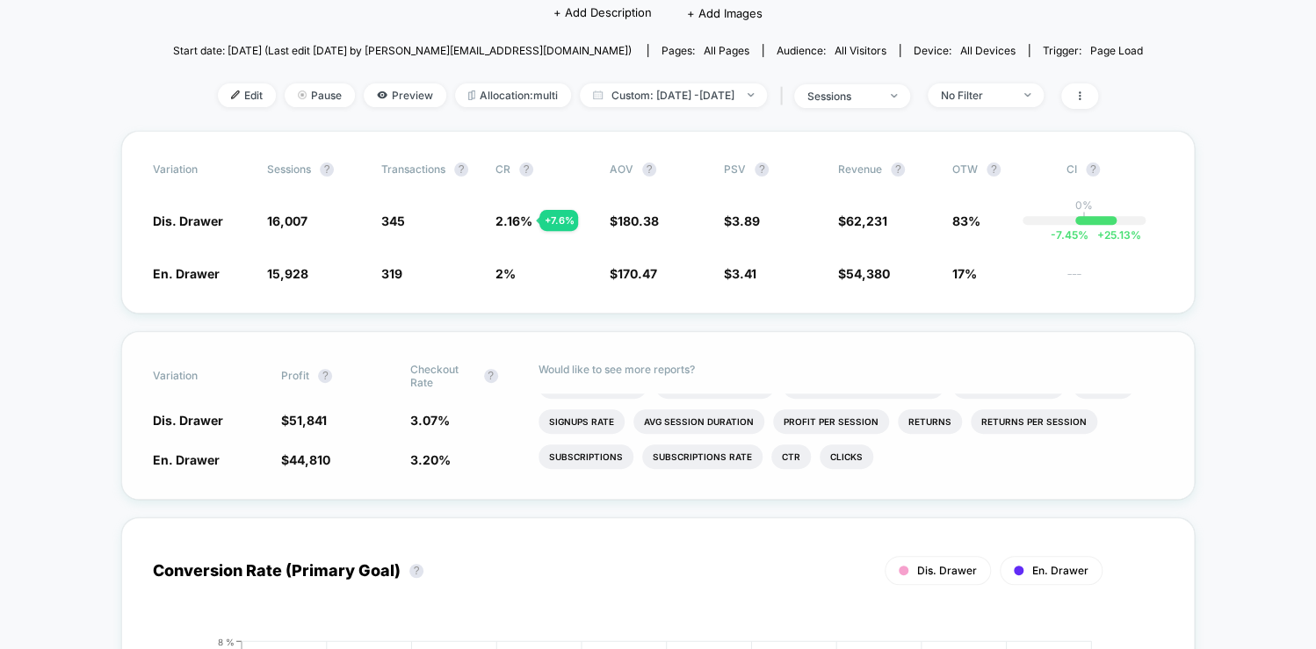
scroll to position [164, 0]
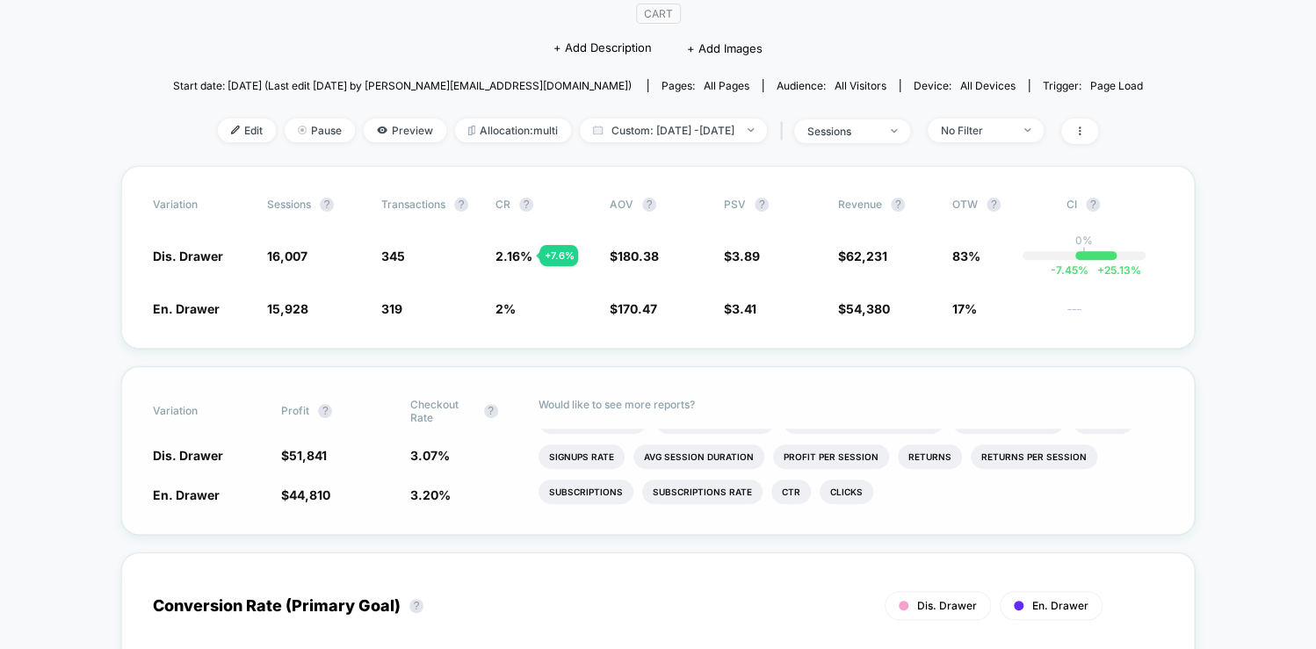
click at [427, 495] on span "3.20 %" at bounding box center [430, 495] width 40 height 15
